Goal: Find specific page/section: Find specific page/section

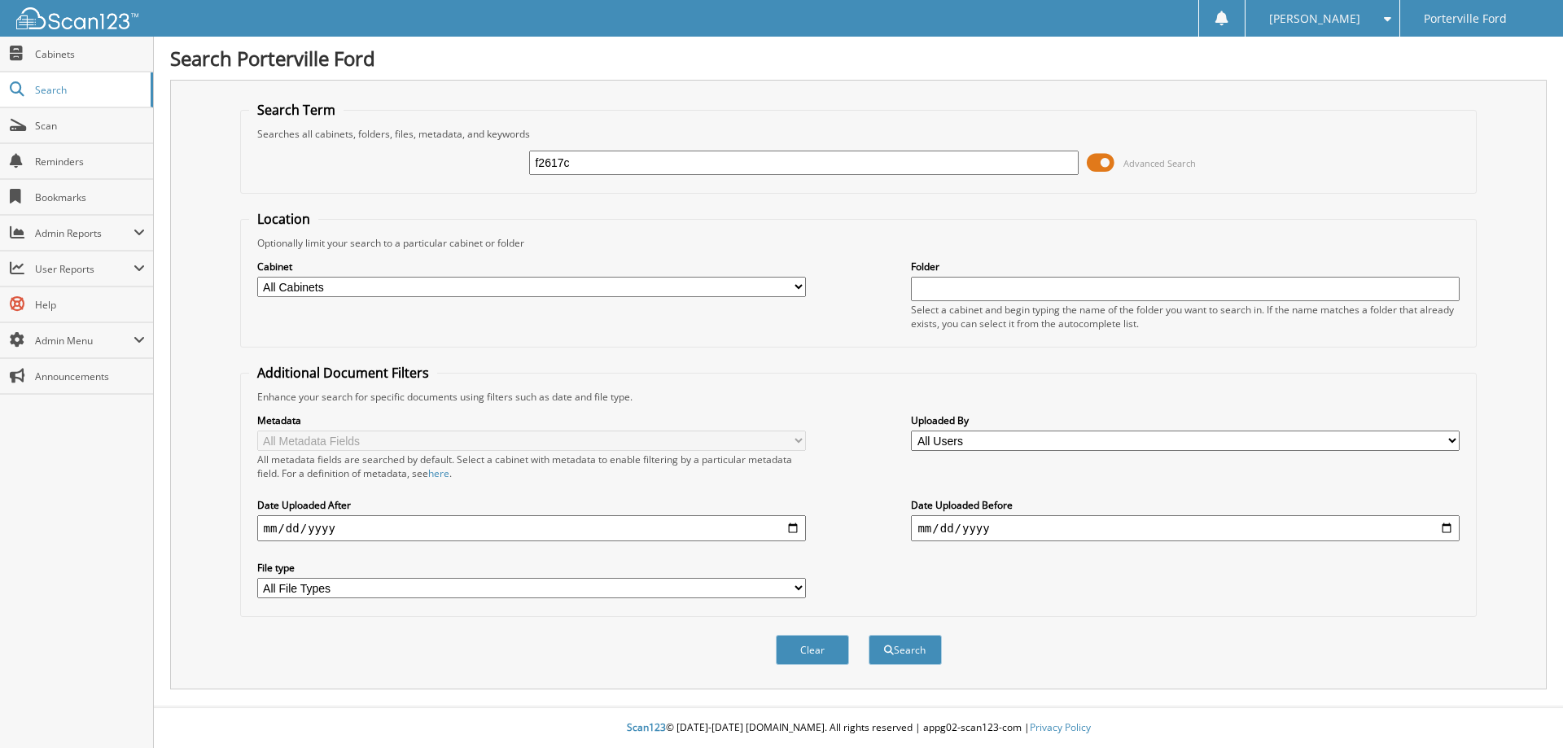
type input "f2617c"
click at [869, 635] on button "Search" at bounding box center [905, 650] width 73 height 30
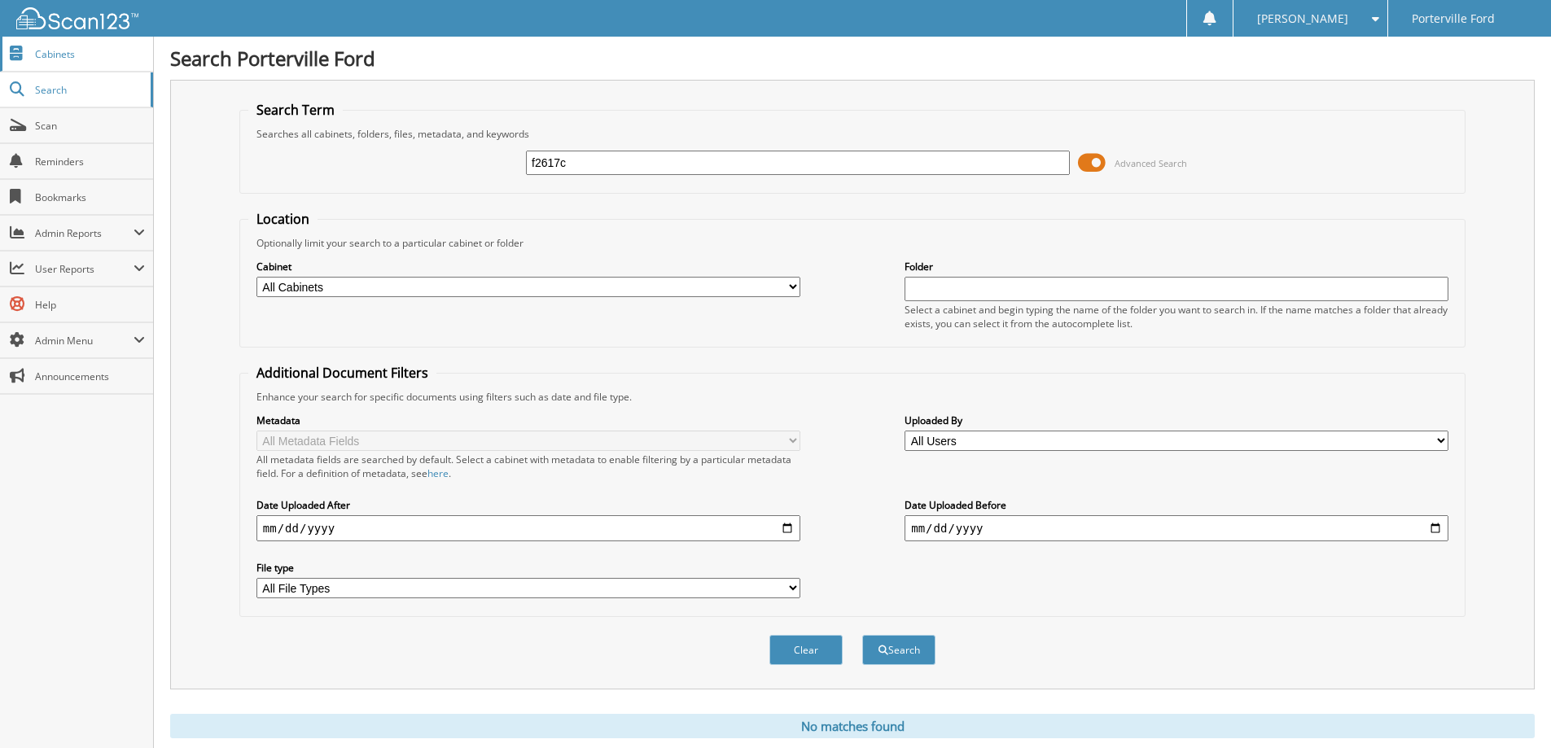
click at [64, 49] on span "Cabinets" at bounding box center [90, 54] width 110 height 14
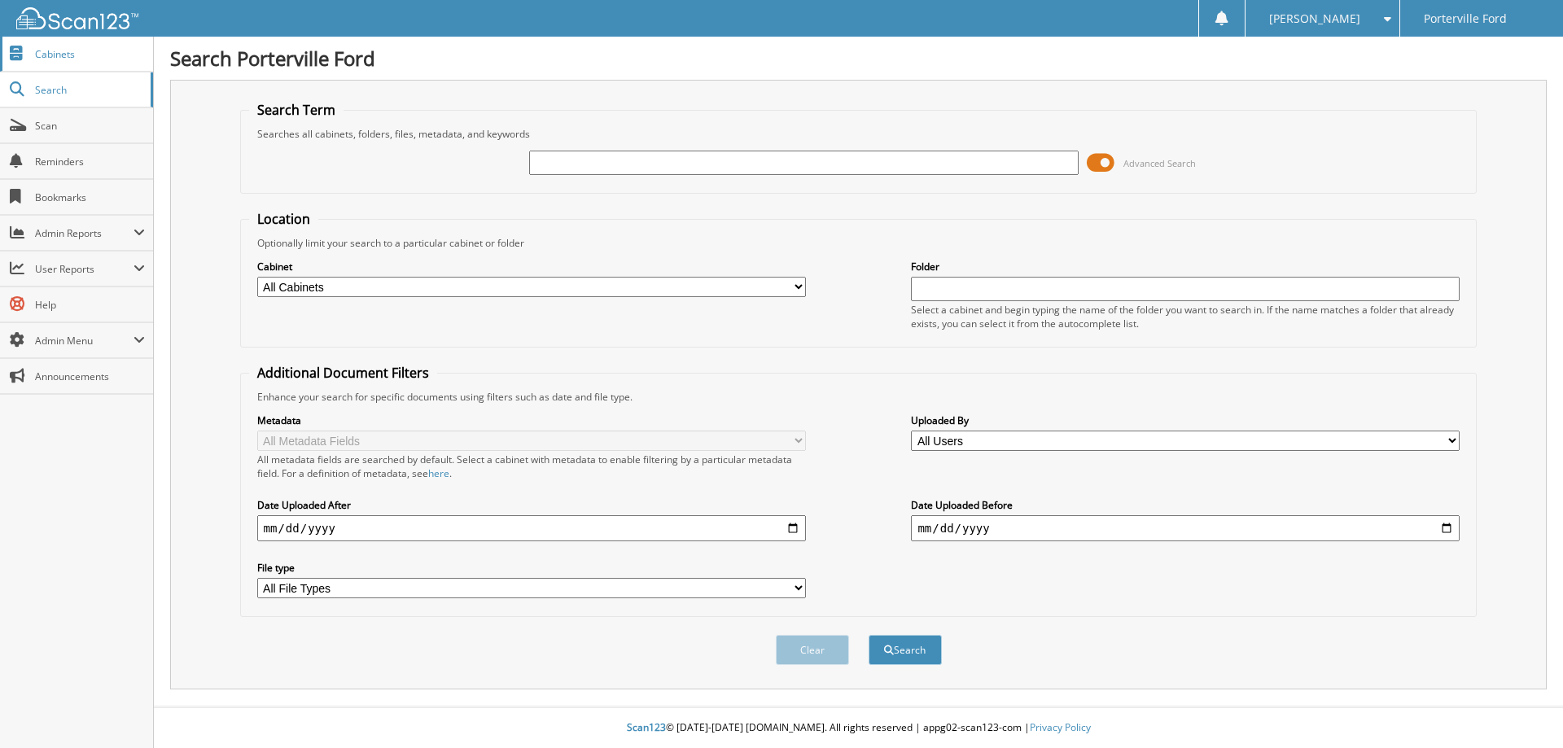
click at [67, 53] on span "Cabinets" at bounding box center [90, 54] width 110 height 14
